Goal: Information Seeking & Learning: Learn about a topic

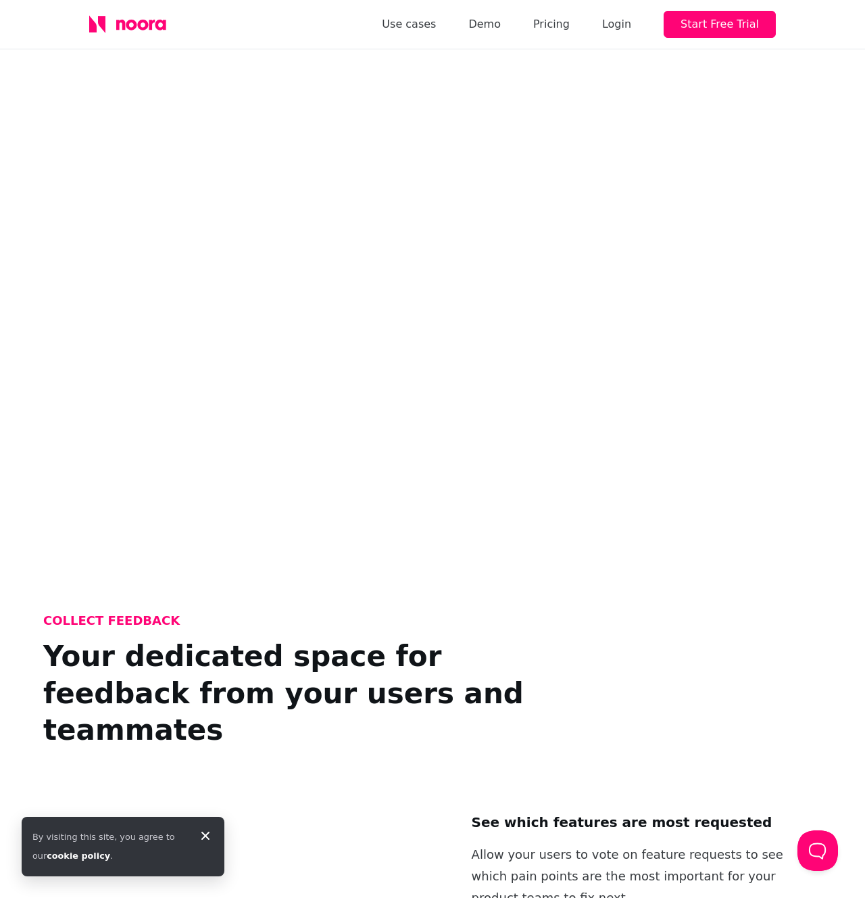
scroll to position [206, 0]
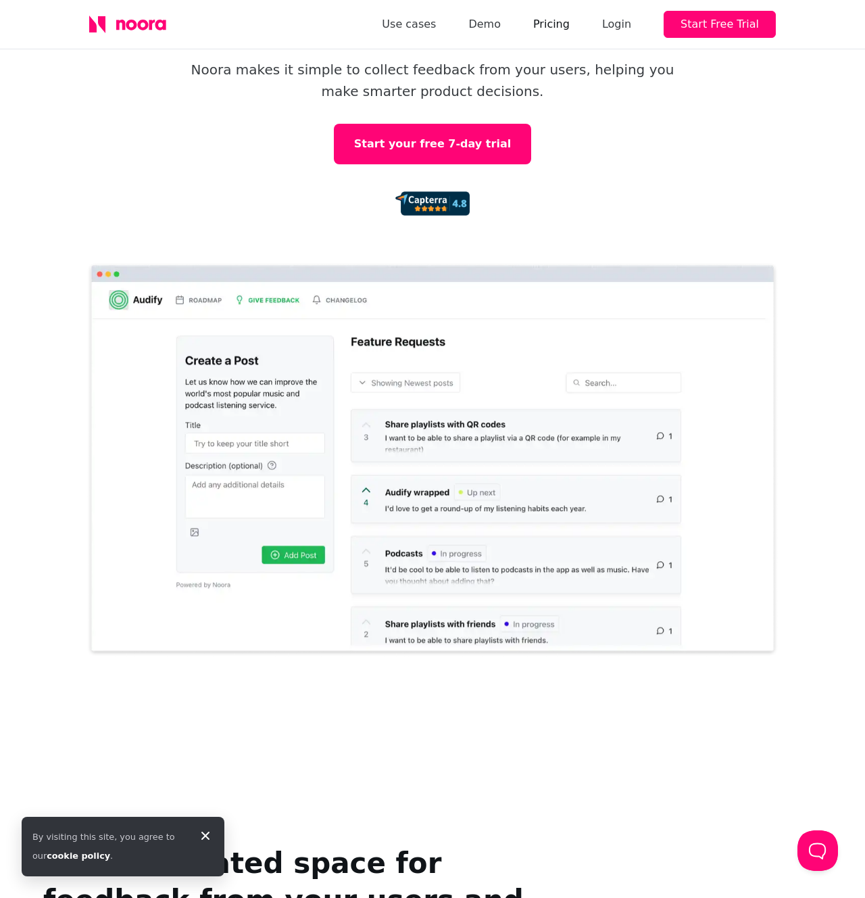
click at [556, 28] on link "Pricing" at bounding box center [551, 24] width 37 height 19
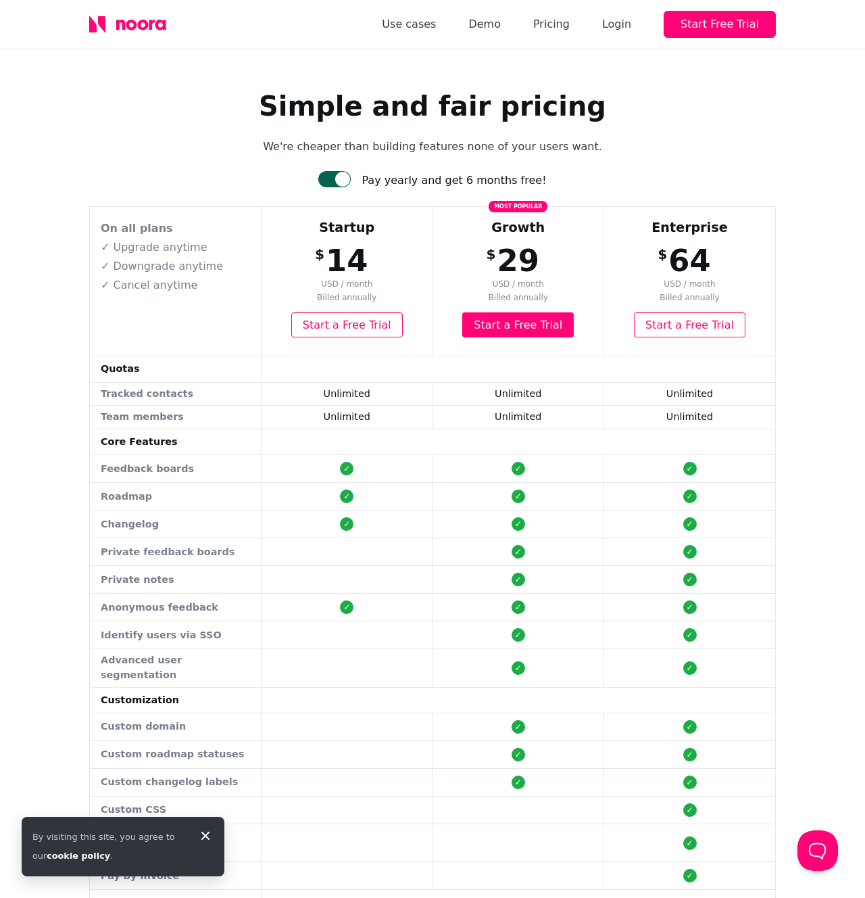
click at [446, 186] on div "Pay yearly and get 6 months free!" at bounding box center [454, 180] width 185 height 19
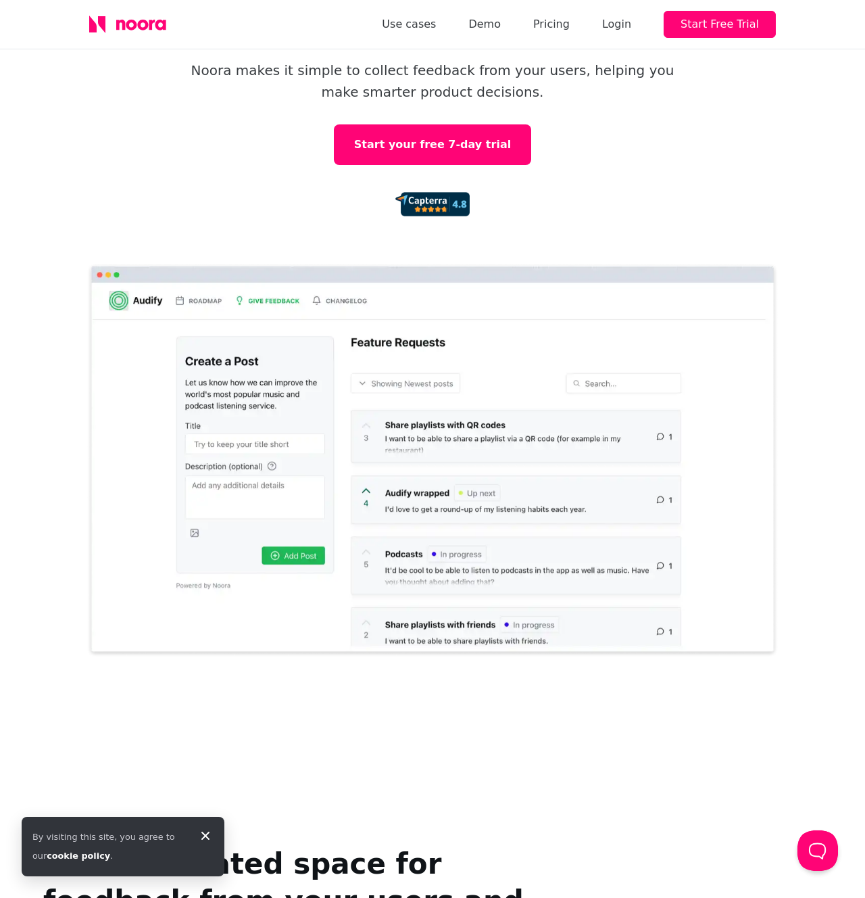
scroll to position [226, 0]
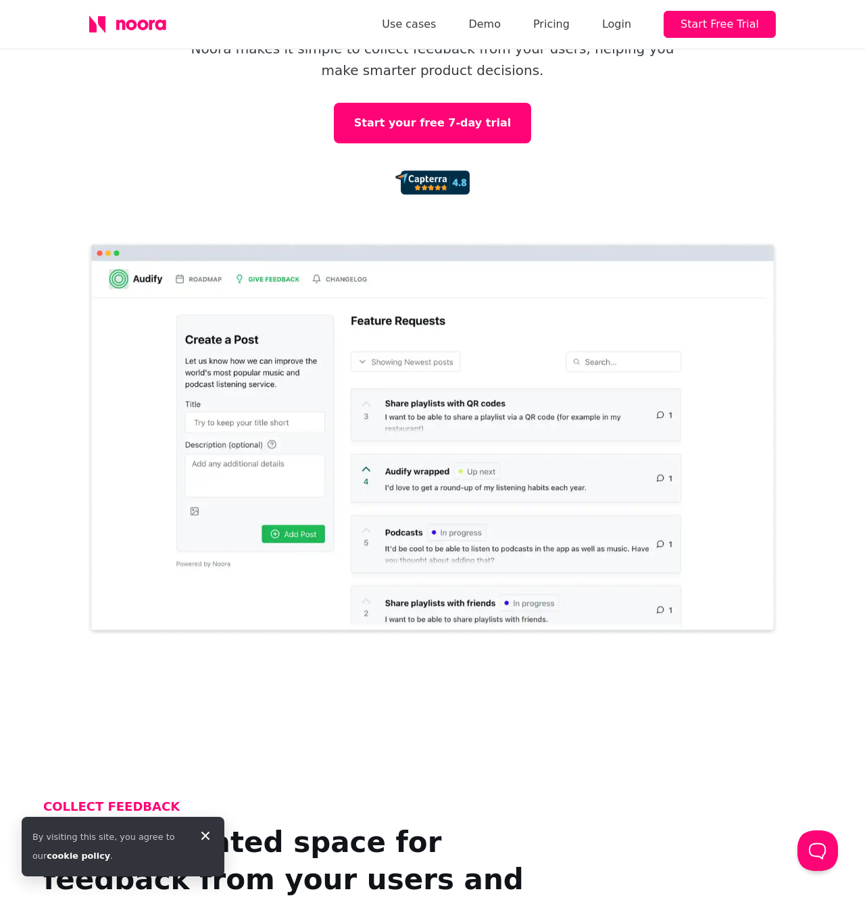
click at [570, 150] on div "Pillars uses Noora to manage customer feedback Noora makes it simple to collect…" at bounding box center [432, 45] width 541 height 310
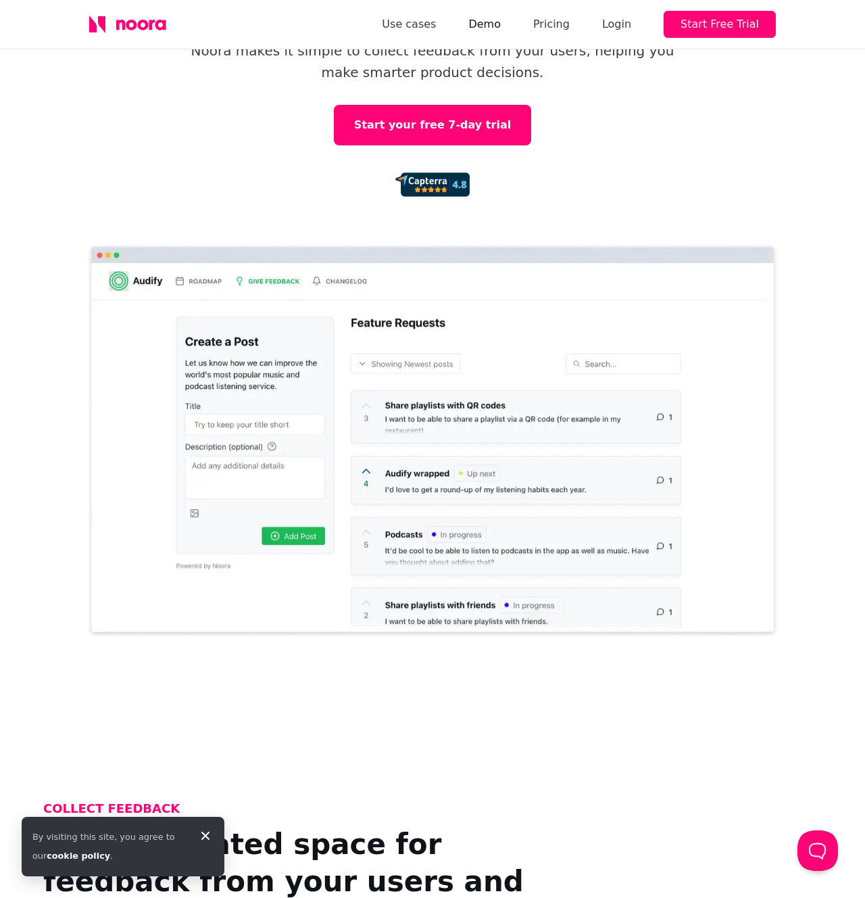
click at [500, 24] on link "Demo" at bounding box center [484, 24] width 32 height 19
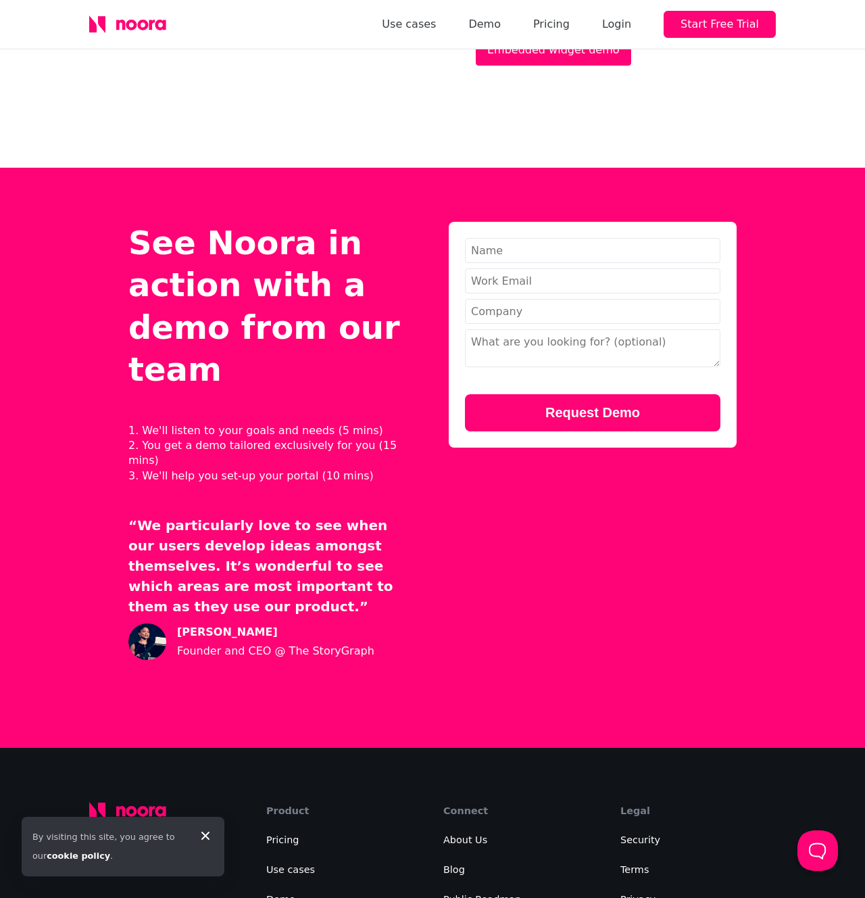
scroll to position [372, 0]
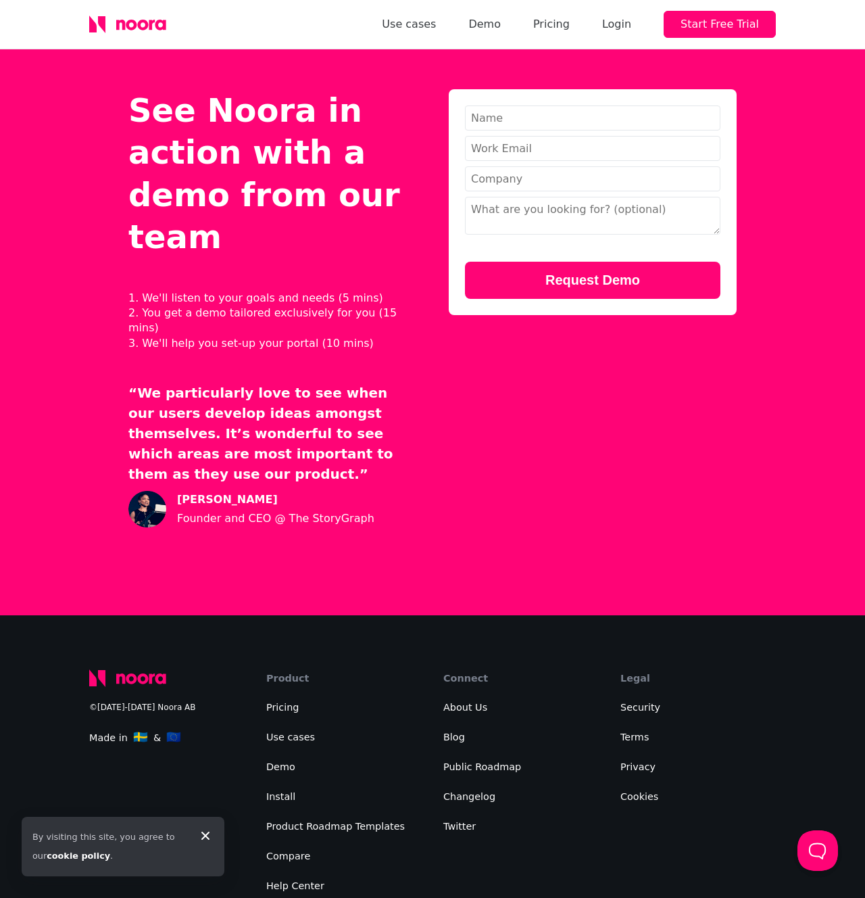
click at [92, 698] on div "©[DATE]-[DATE] Noora AB" at bounding box center [166, 707] width 155 height 19
drag, startPoint x: 139, startPoint y: 657, endPoint x: 128, endPoint y: 657, distance: 10.1
click at [128, 727] on div "Made in 🇸🇪 & 🇪🇺" at bounding box center [166, 737] width 155 height 20
